Goal: Task Accomplishment & Management: Use online tool/utility

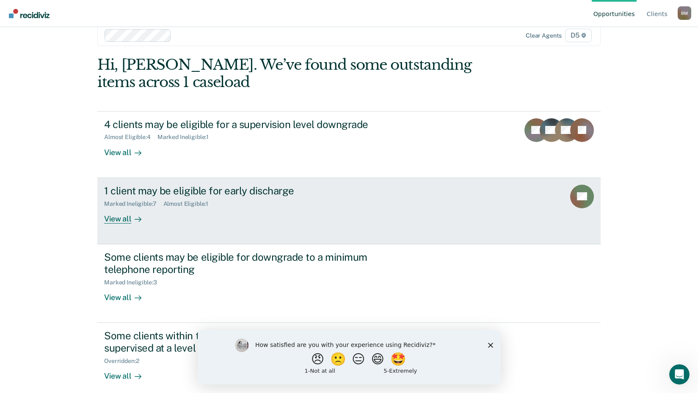
scroll to position [24, 0]
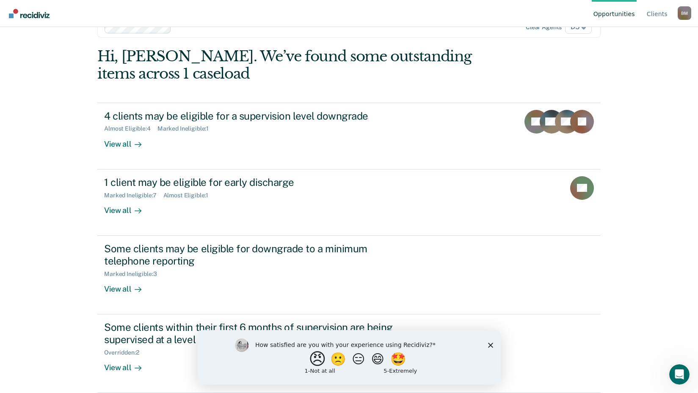
click at [308, 361] on button "😠" at bounding box center [318, 359] width 20 height 17
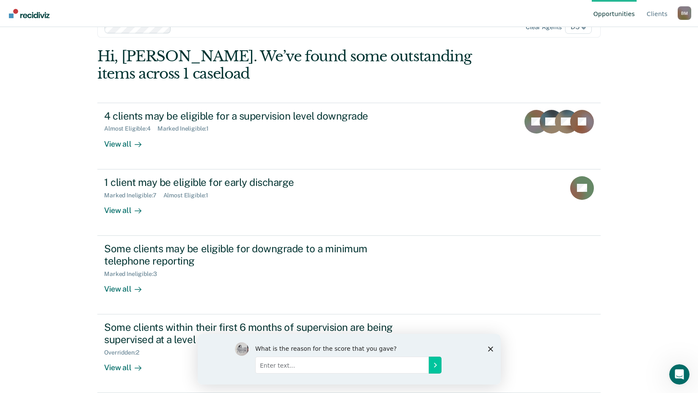
click at [271, 367] on input "Enter text..." at bounding box center [341, 365] width 173 height 17
type input "redundant work and cannot permanently override due to policy or local practice"
click at [432, 368] on icon "Submit your response" at bounding box center [434, 365] width 7 height 7
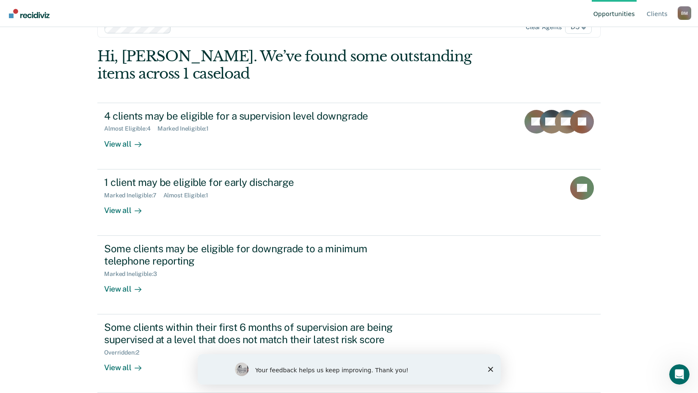
click at [488, 371] on icon "Close survey" at bounding box center [489, 369] width 5 height 5
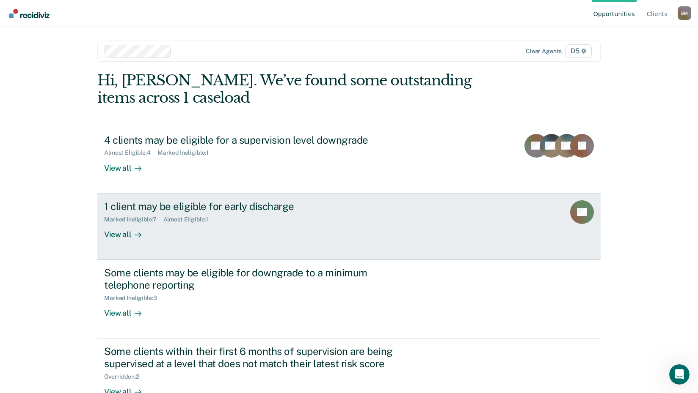
click at [186, 218] on div "Almost Eligible : 1" at bounding box center [189, 219] width 52 height 7
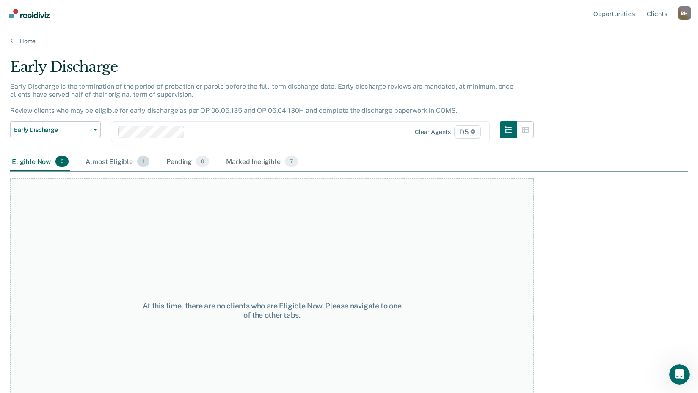
click at [112, 162] on div "Almost Eligible 1" at bounding box center [117, 162] width 67 height 19
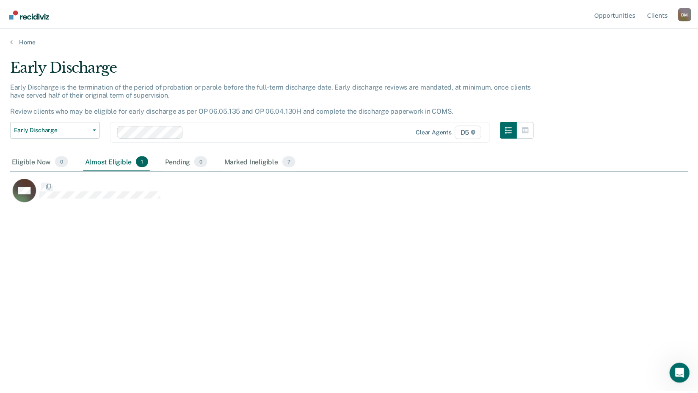
scroll to position [265, 677]
click at [26, 159] on div "Eligible Now 0" at bounding box center [40, 162] width 60 height 19
